Goal: Find specific page/section: Find specific page/section

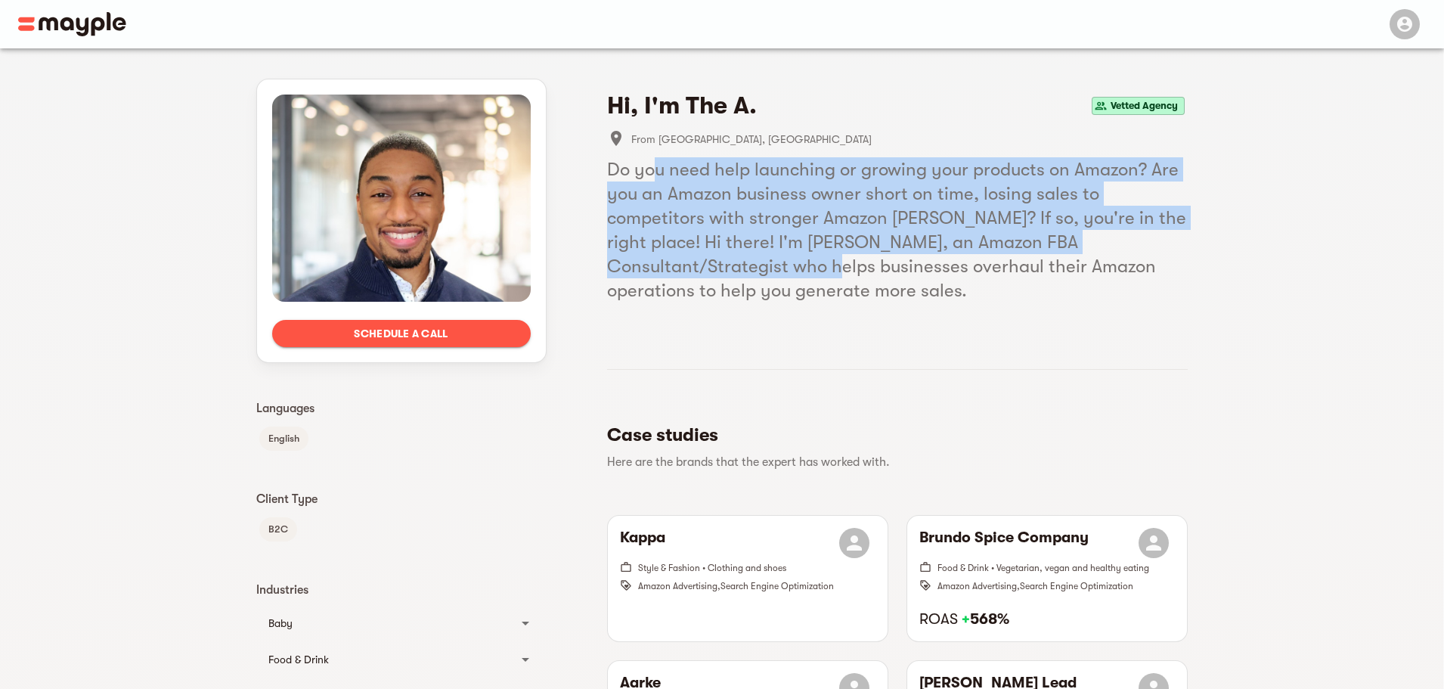
drag, startPoint x: 718, startPoint y: 205, endPoint x: 830, endPoint y: 268, distance: 128.3
click at [830, 268] on h5 "Do you need help launching or growing your products on Amazon? Are you an Amazo…" at bounding box center [897, 229] width 580 height 145
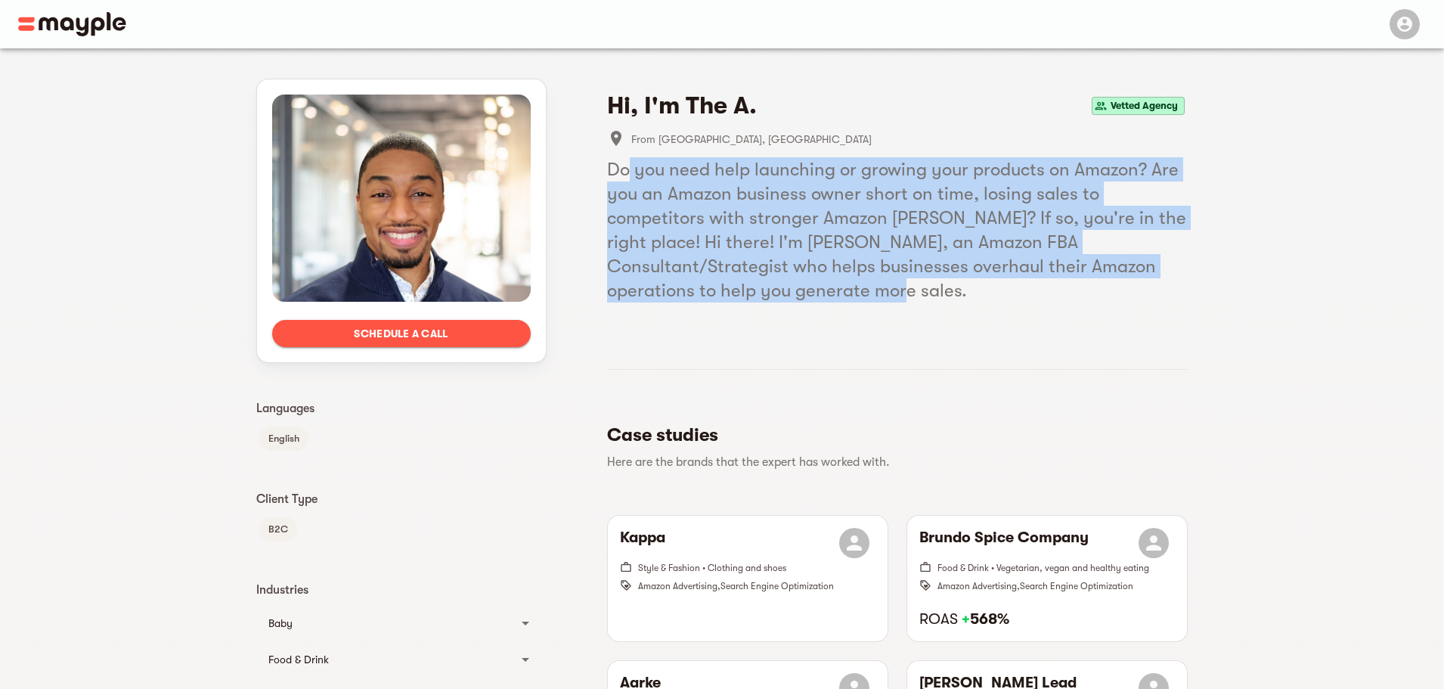
drag, startPoint x: 624, startPoint y: 169, endPoint x: 914, endPoint y: 293, distance: 314.6
click at [902, 292] on h5 "Do you need help launching or growing your products on Amazon? Are you an Amazo…" at bounding box center [897, 229] width 580 height 145
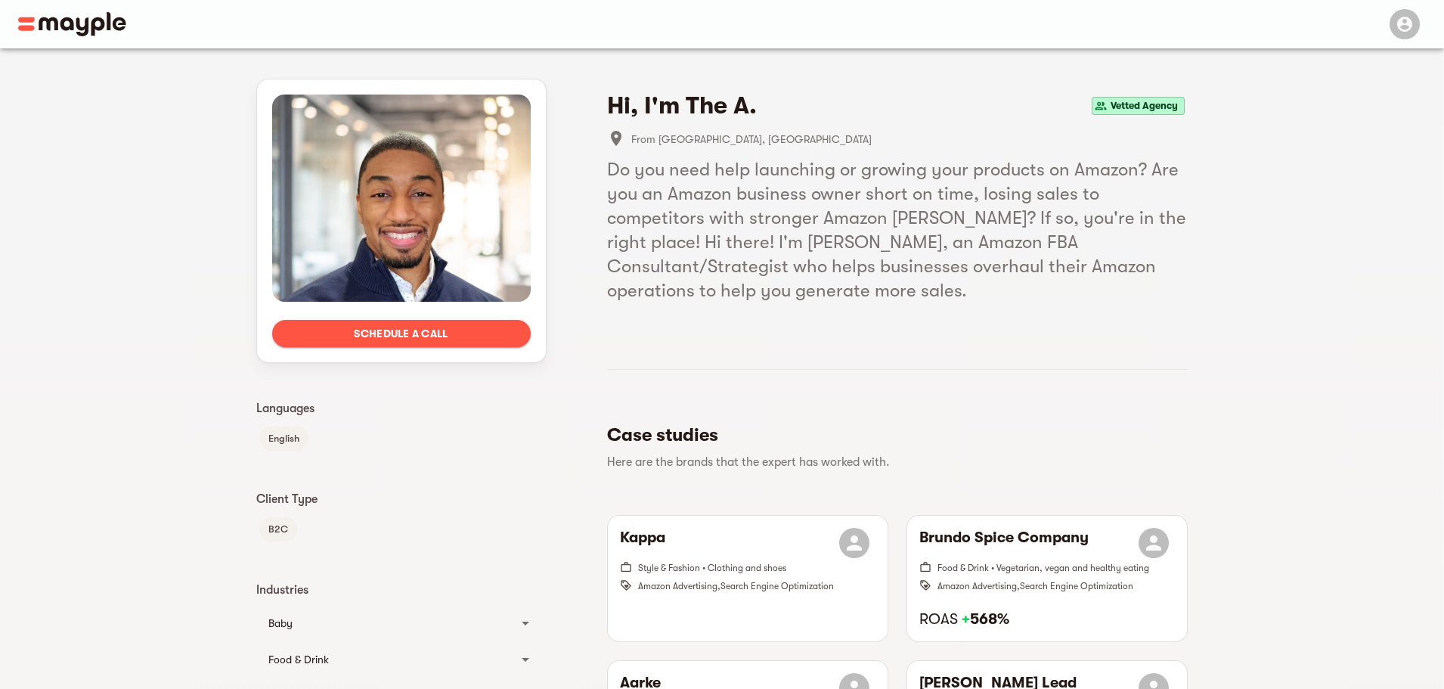
click at [946, 295] on h5 "Do you need help launching or growing your products on Amazon? Are you an Amazo…" at bounding box center [897, 229] width 580 height 145
drag, startPoint x: 987, startPoint y: 286, endPoint x: 726, endPoint y: 228, distance: 268.1
click at [584, 148] on div "Schedule a call Languages English Client Type B2C Industries Baby Baby products…" at bounding box center [721, 695] width 931 height 1294
drag, startPoint x: 977, startPoint y: 269, endPoint x: 856, endPoint y: 271, distance: 121.0
click at [857, 271] on h5 "Do you need help launching or growing your products on Amazon? Are you an Amazo…" at bounding box center [897, 229] width 580 height 145
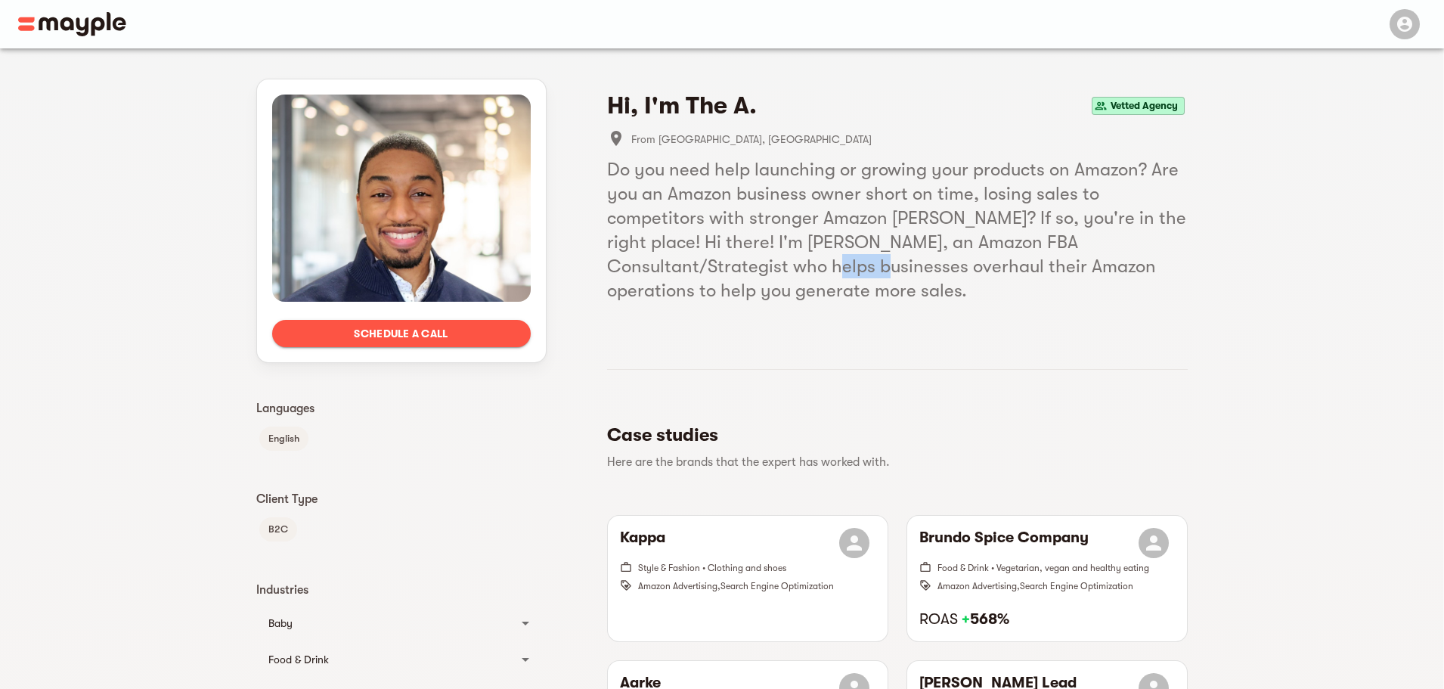
click at [856, 271] on h5 "Do you need help launching or growing your products on Amazon? Are you an Amazo…" at bounding box center [897, 229] width 580 height 145
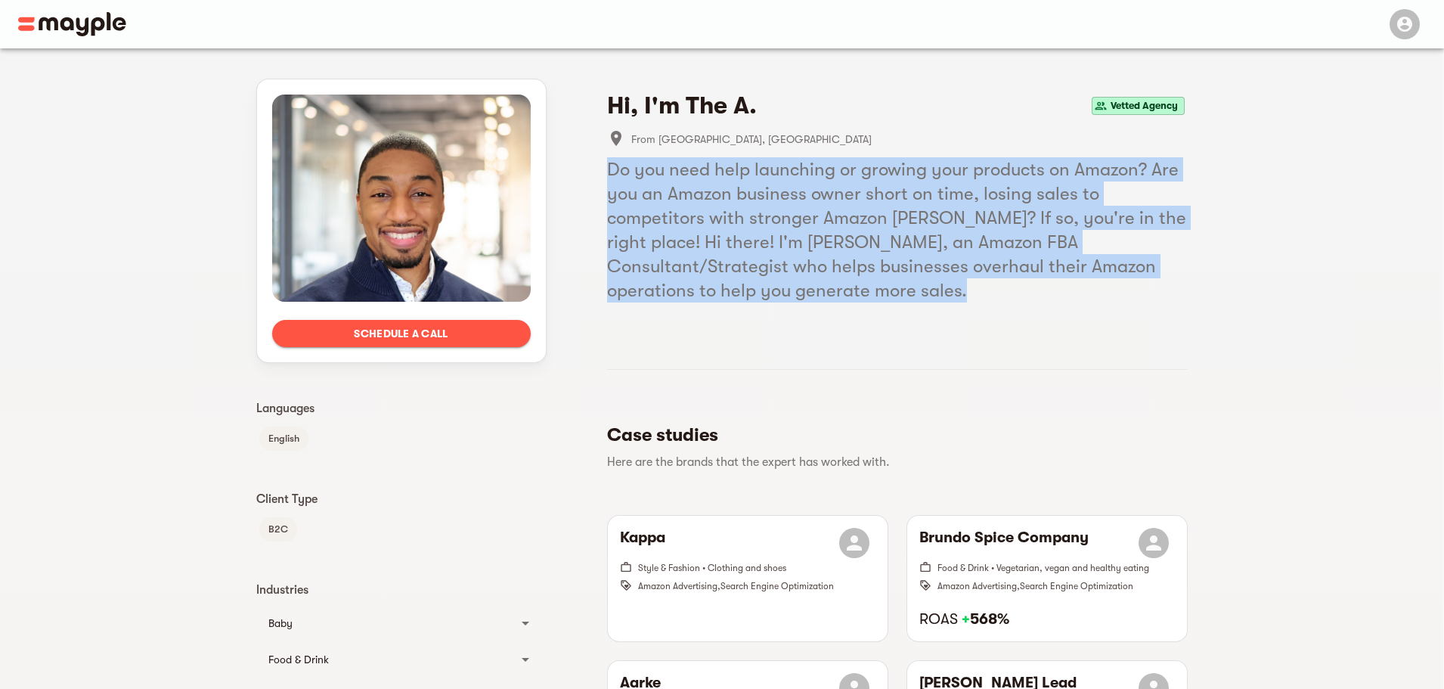
click at [856, 271] on h5 "Do you need help launching or growing your products on Amazon? Are you an Amazo…" at bounding box center [897, 229] width 580 height 145
click at [977, 302] on h5 "Do you need help launching or growing your products on Amazon? Are you an Amazo…" at bounding box center [897, 229] width 580 height 145
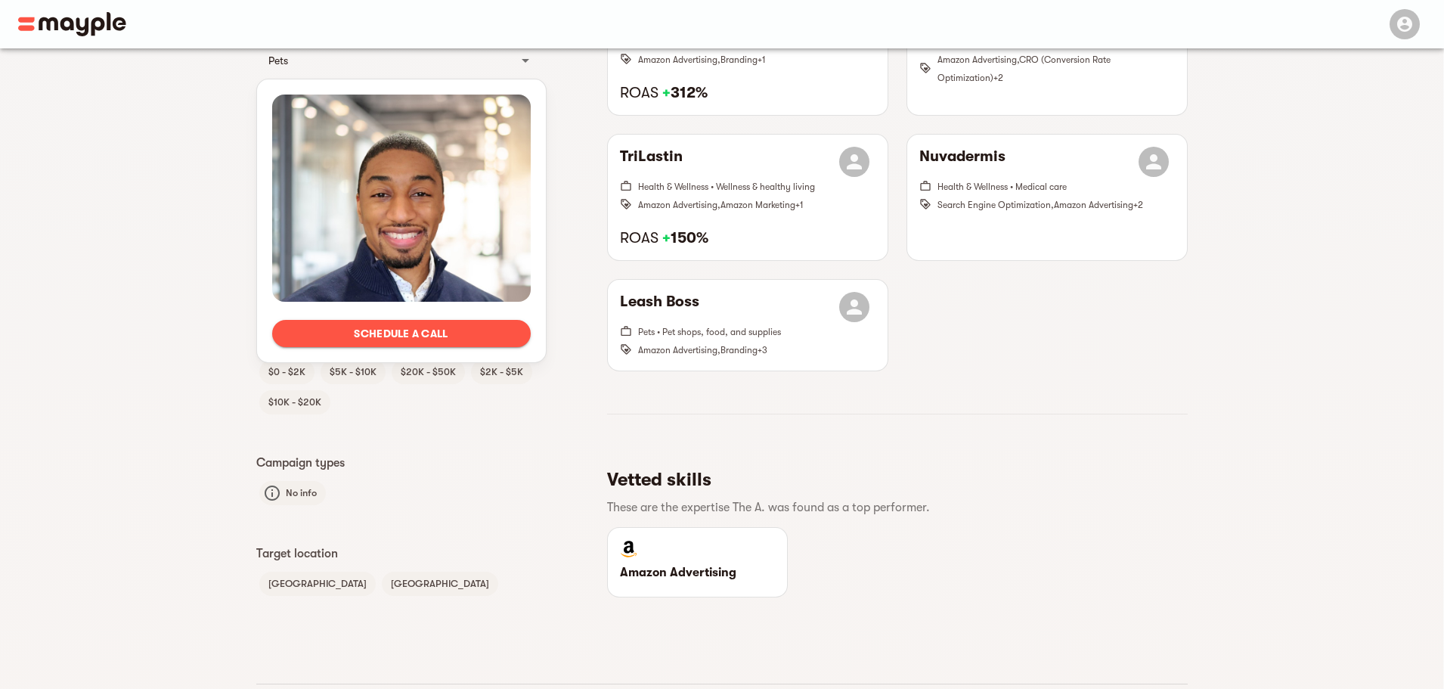
scroll to position [705, 0]
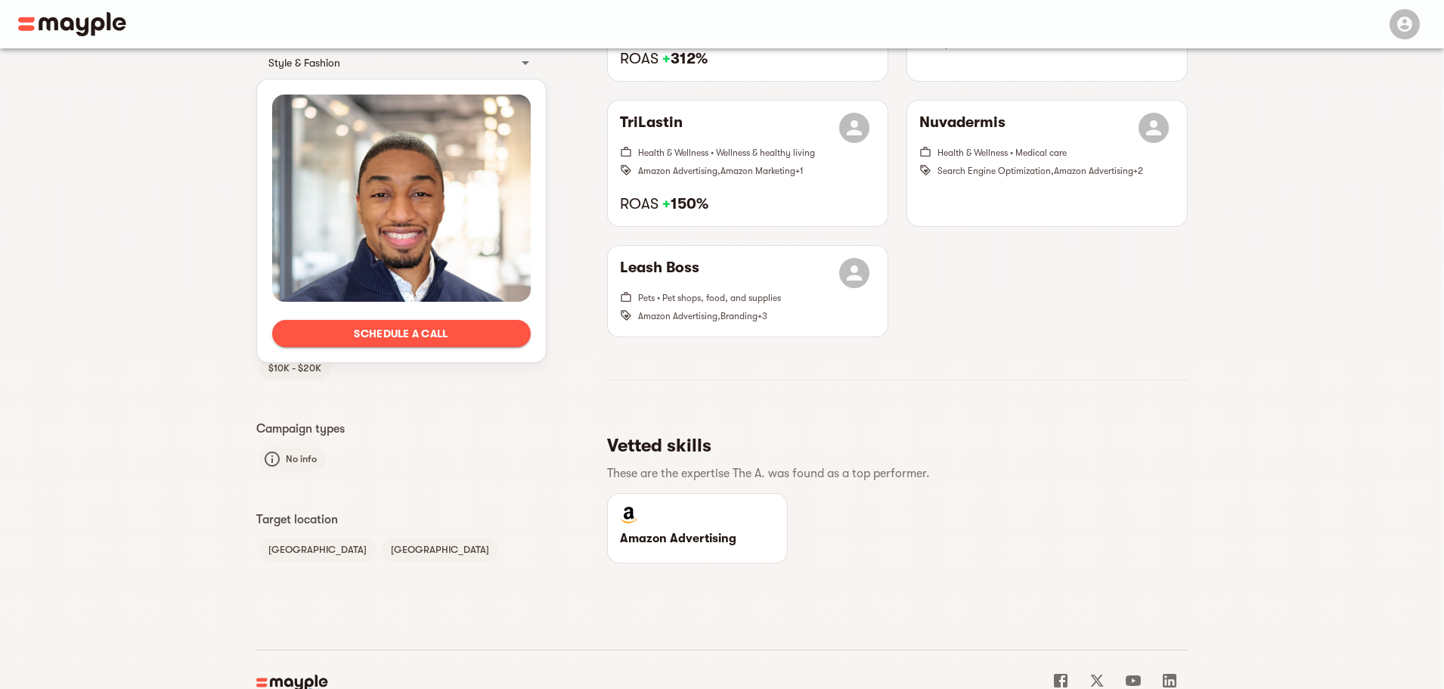
drag, startPoint x: 902, startPoint y: 326, endPoint x: 829, endPoint y: 521, distance: 208.1
click at [853, 516] on div "Amazon Advertising" at bounding box center [897, 528] width 599 height 88
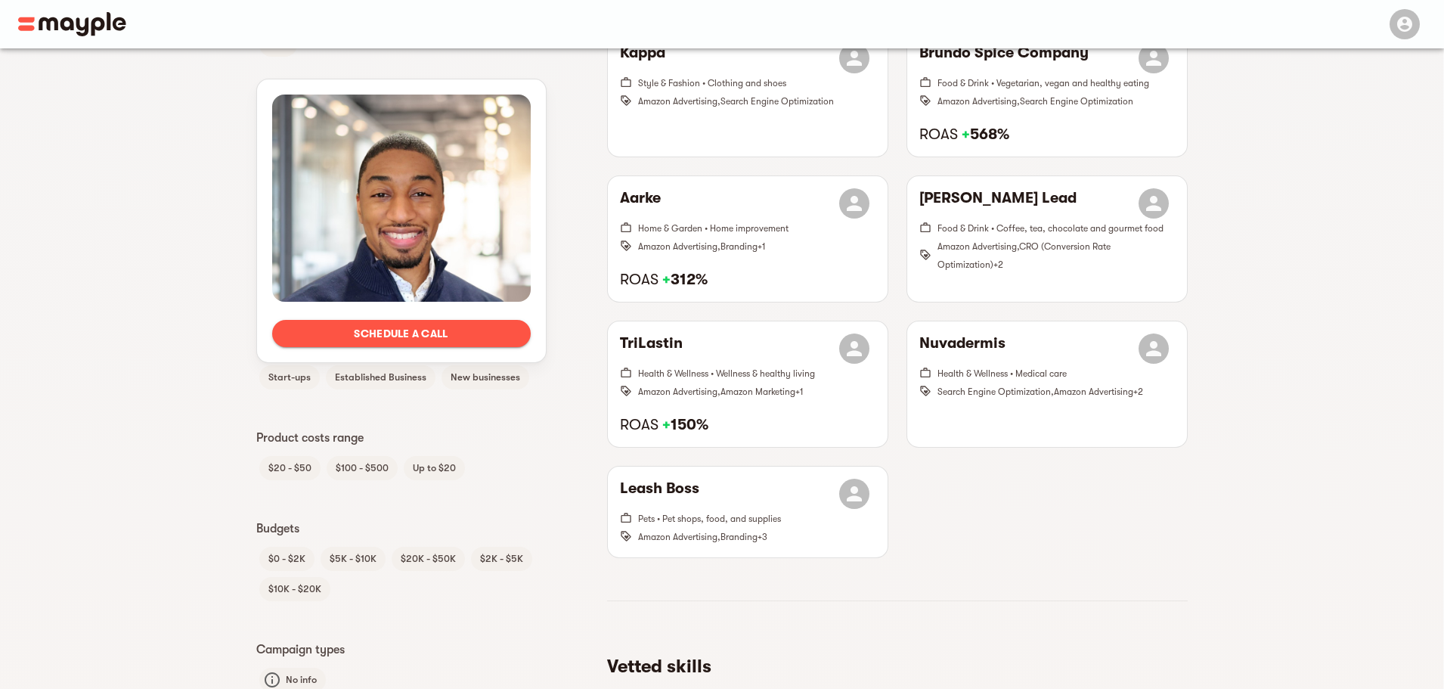
scroll to position [0, 0]
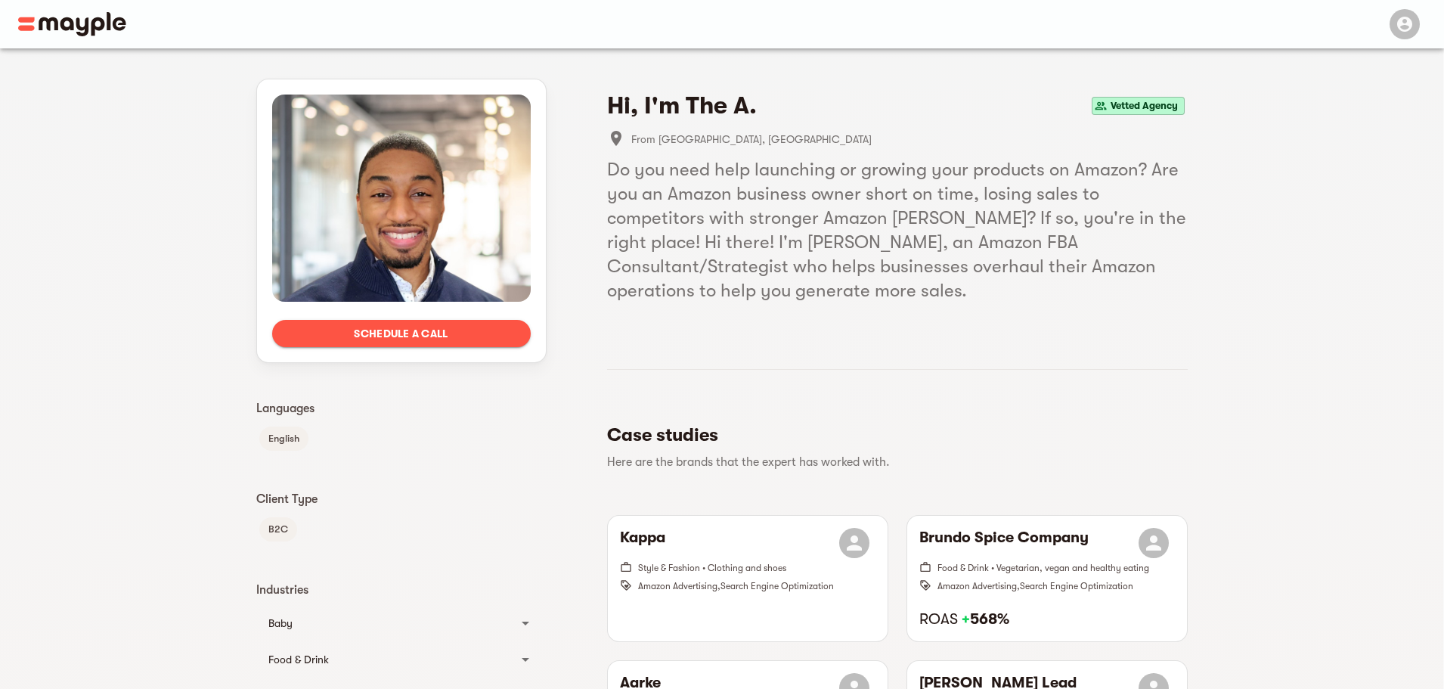
drag, startPoint x: 738, startPoint y: 515, endPoint x: 726, endPoint y: 338, distance: 178.0
